Goal: Book appointment/travel/reservation

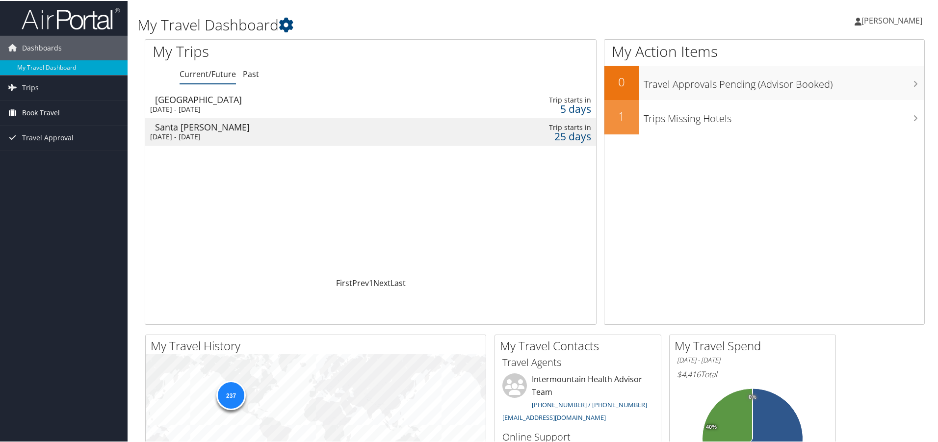
click at [39, 112] on span "Book Travel" at bounding box center [41, 112] width 38 height 25
click at [76, 161] on link "Book/Manage Online Trips" at bounding box center [64, 161] width 128 height 15
click at [46, 160] on link "Book/Manage Online Trips" at bounding box center [64, 161] width 128 height 15
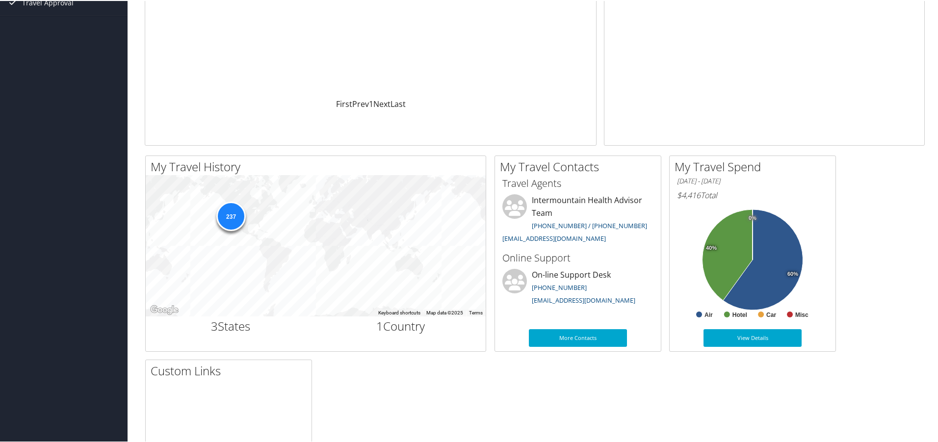
scroll to position [196, 0]
